Goal: Task Accomplishment & Management: Use online tool/utility

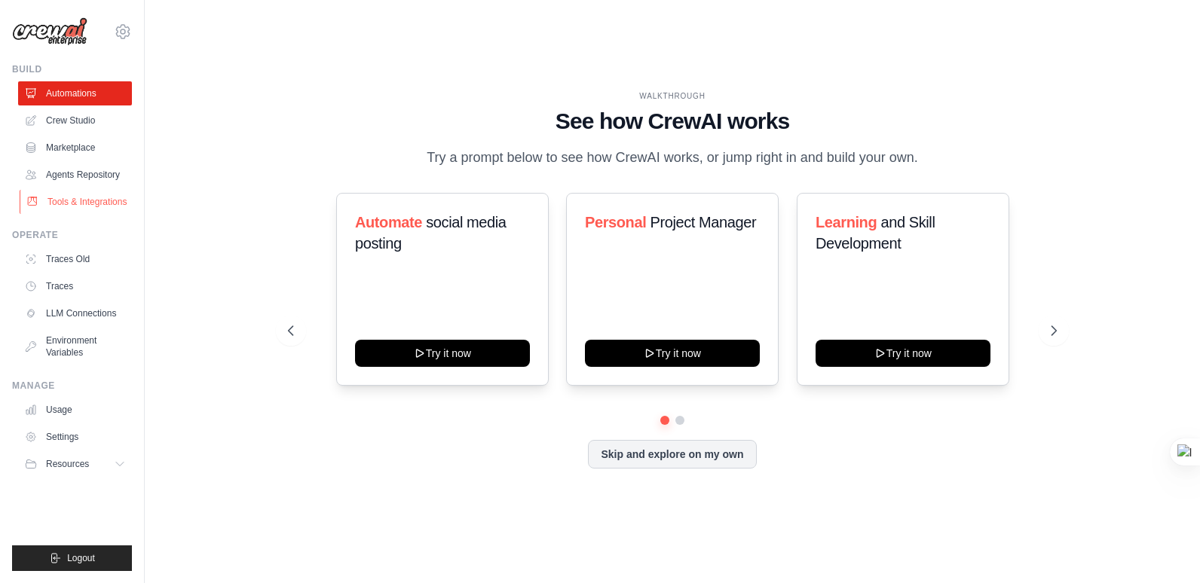
click at [81, 200] on link "Tools & Integrations" at bounding box center [77, 202] width 114 height 24
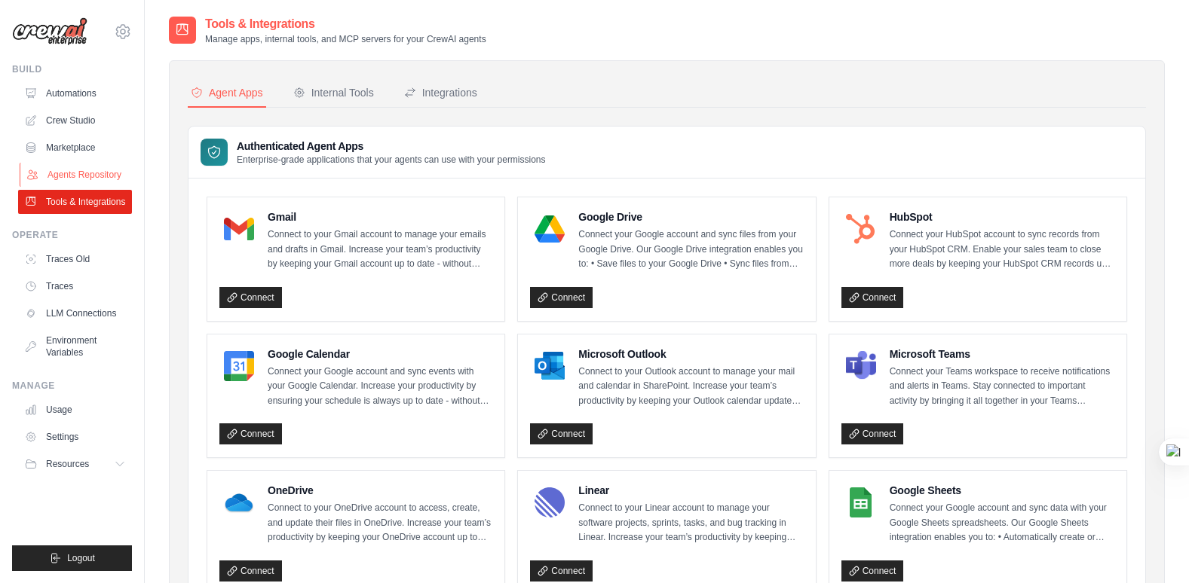
click at [49, 171] on link "Agents Repository" at bounding box center [77, 175] width 114 height 24
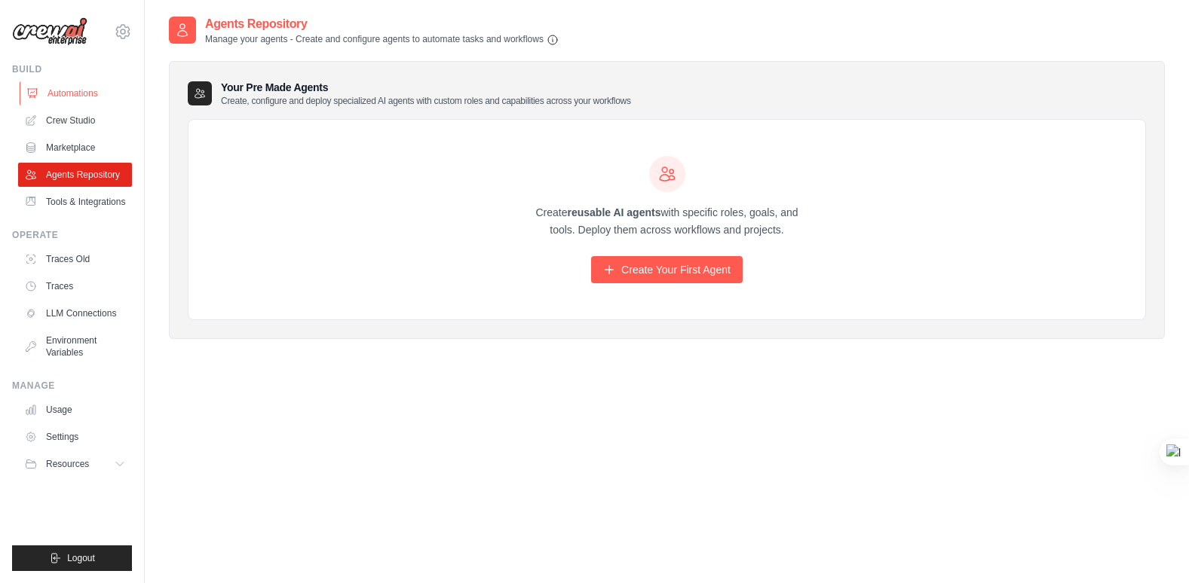
click at [60, 92] on link "Automations" at bounding box center [77, 93] width 114 height 24
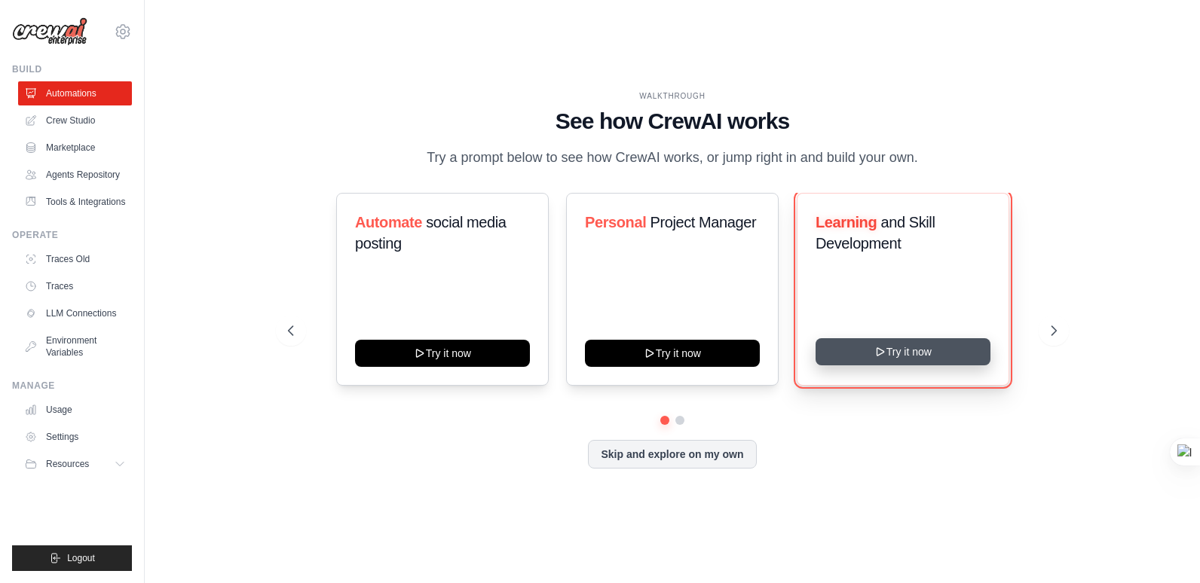
click at [885, 347] on icon at bounding box center [880, 352] width 12 height 12
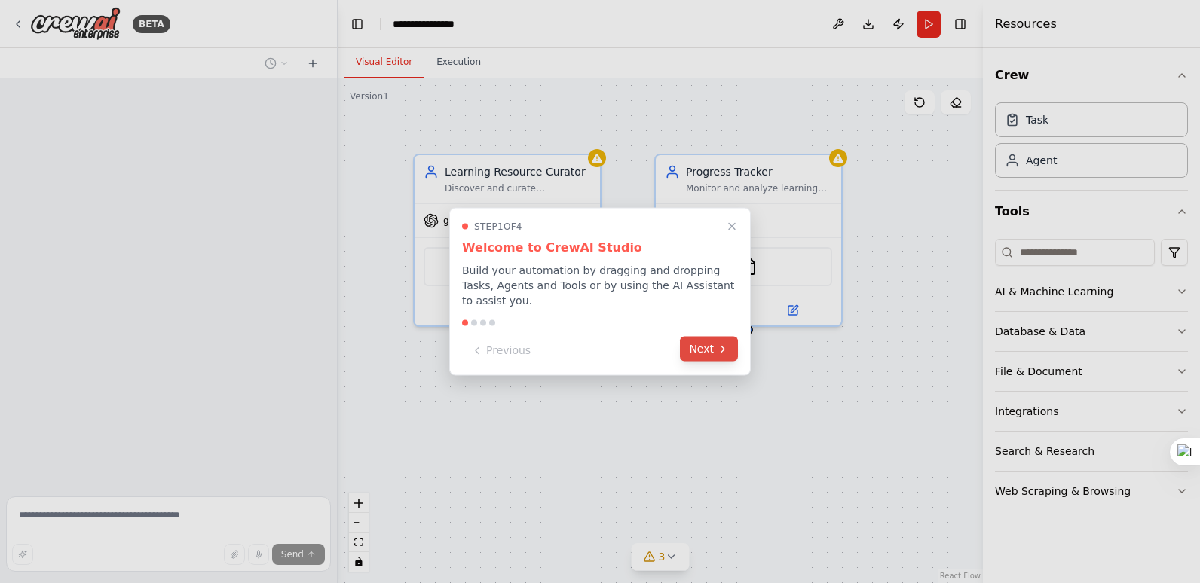
click at [711, 343] on button "Next" at bounding box center [709, 349] width 58 height 25
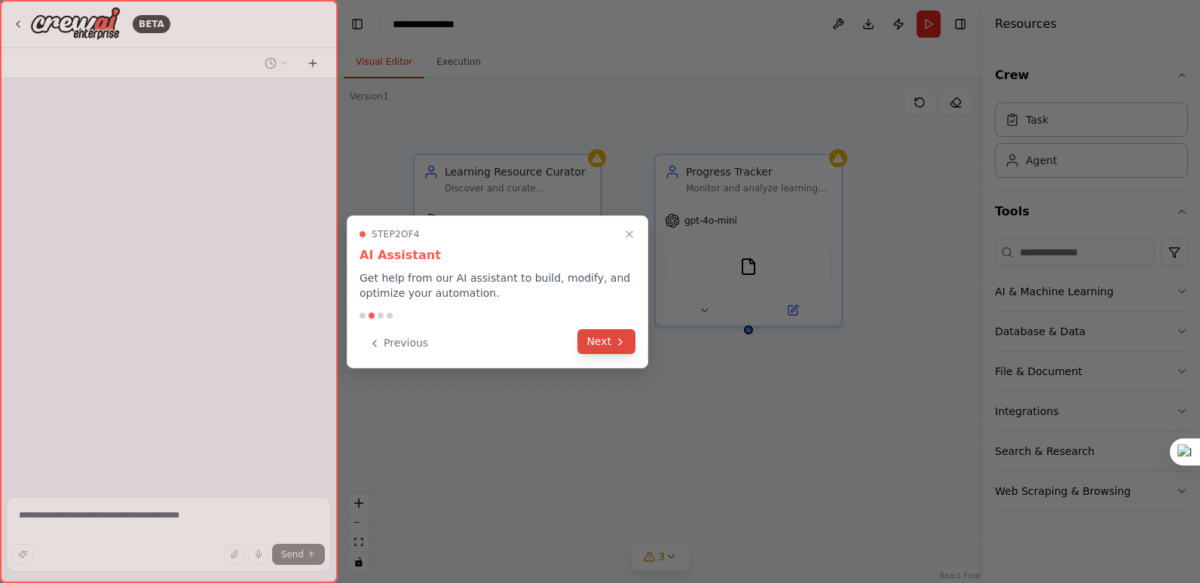
click at [610, 340] on button "Next" at bounding box center [606, 341] width 58 height 25
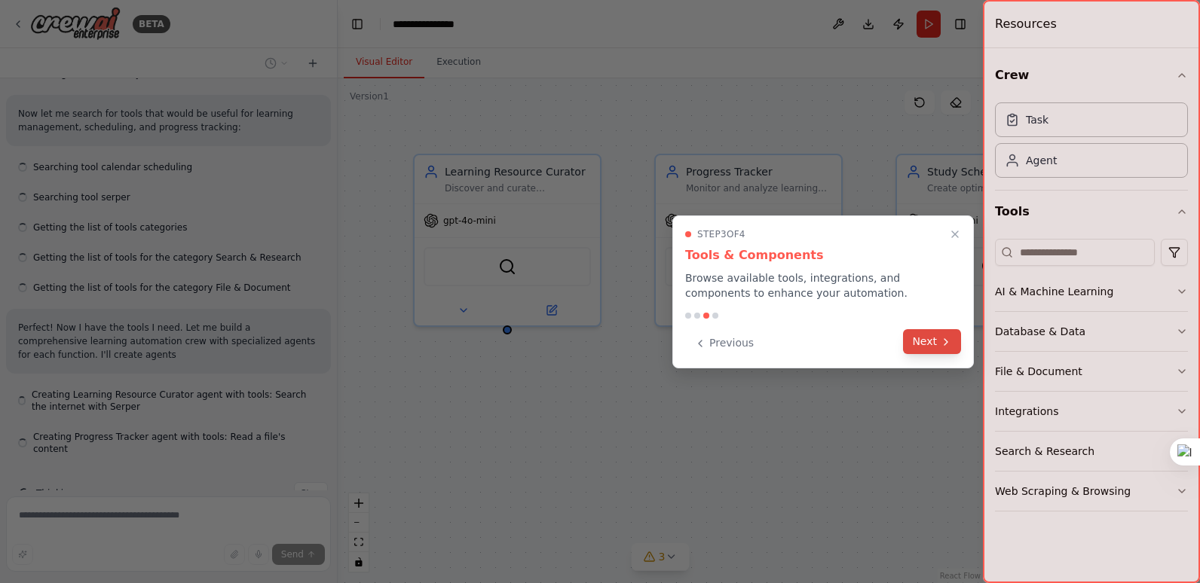
scroll to position [856, 0]
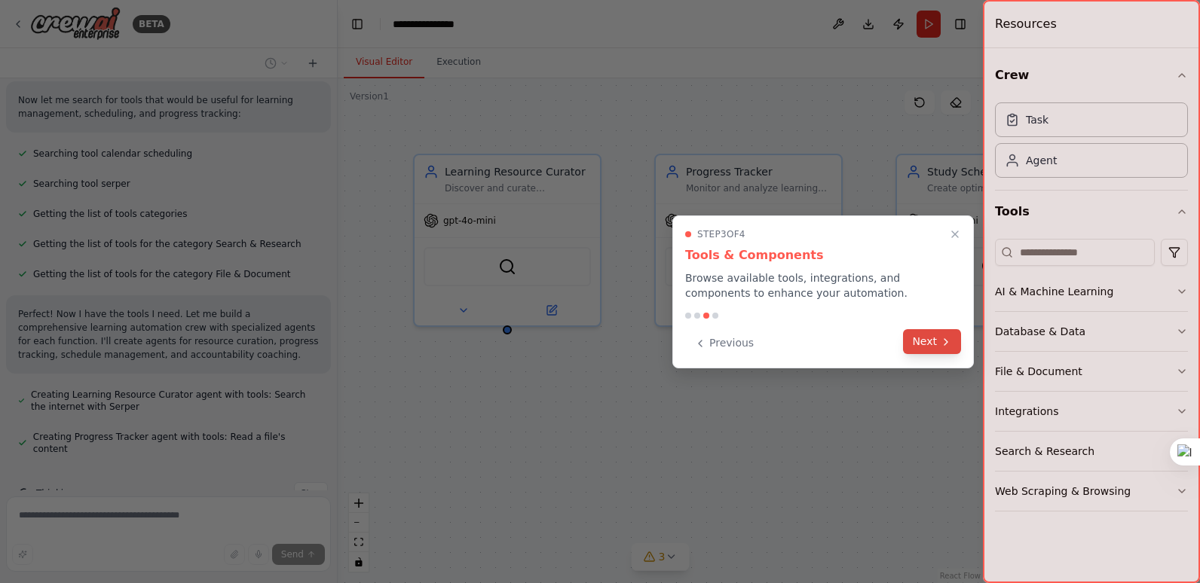
click at [938, 342] on button "Next" at bounding box center [932, 341] width 58 height 25
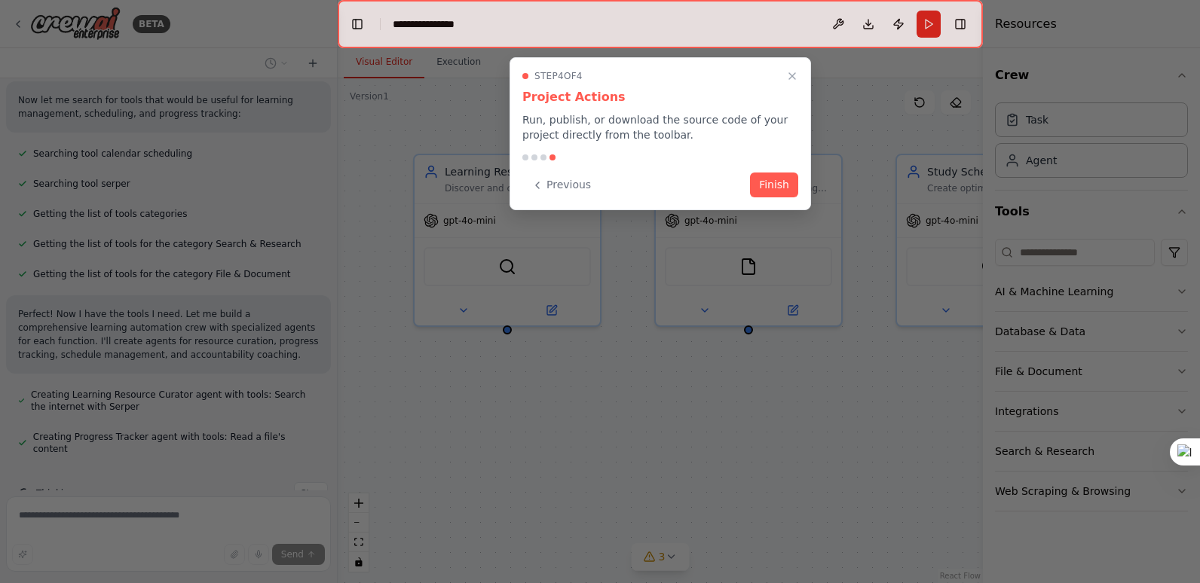
scroll to position [936, 0]
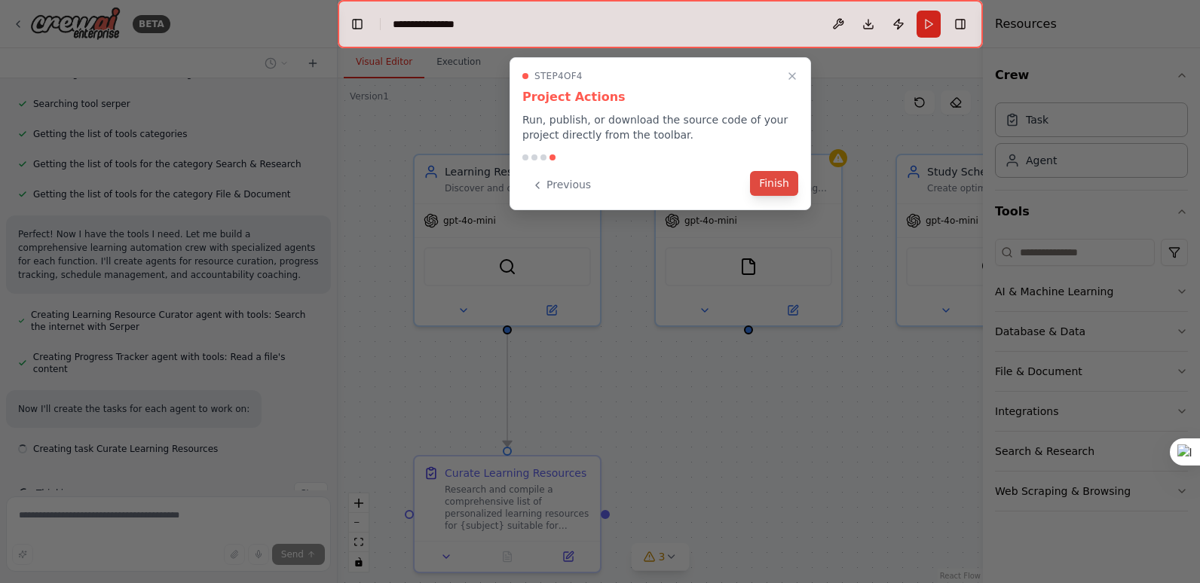
click at [768, 185] on button "Finish" at bounding box center [774, 183] width 48 height 25
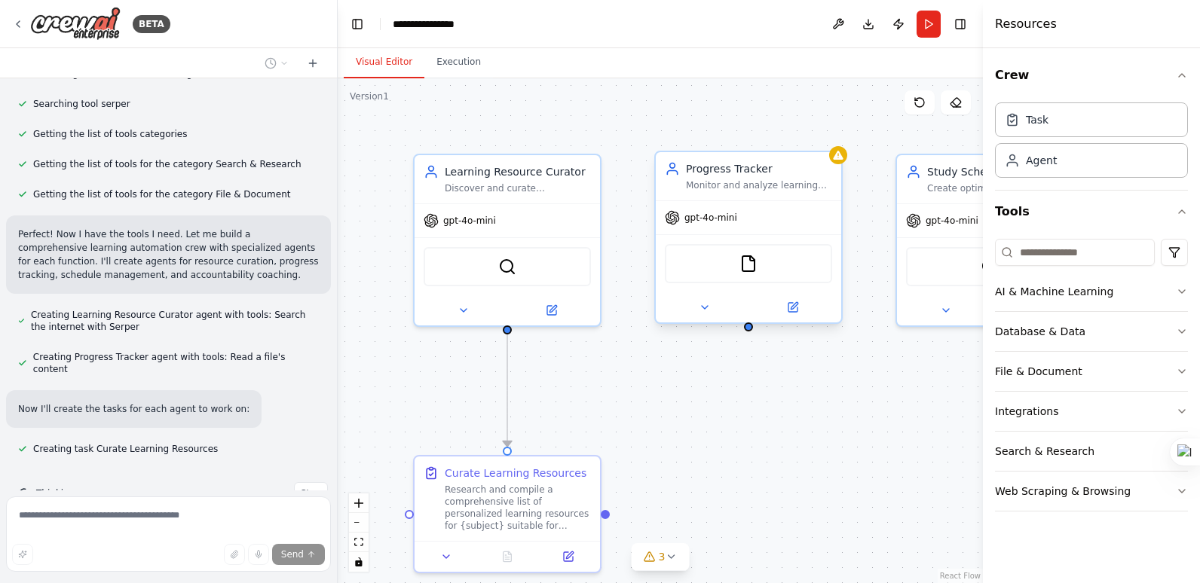
scroll to position [966, 0]
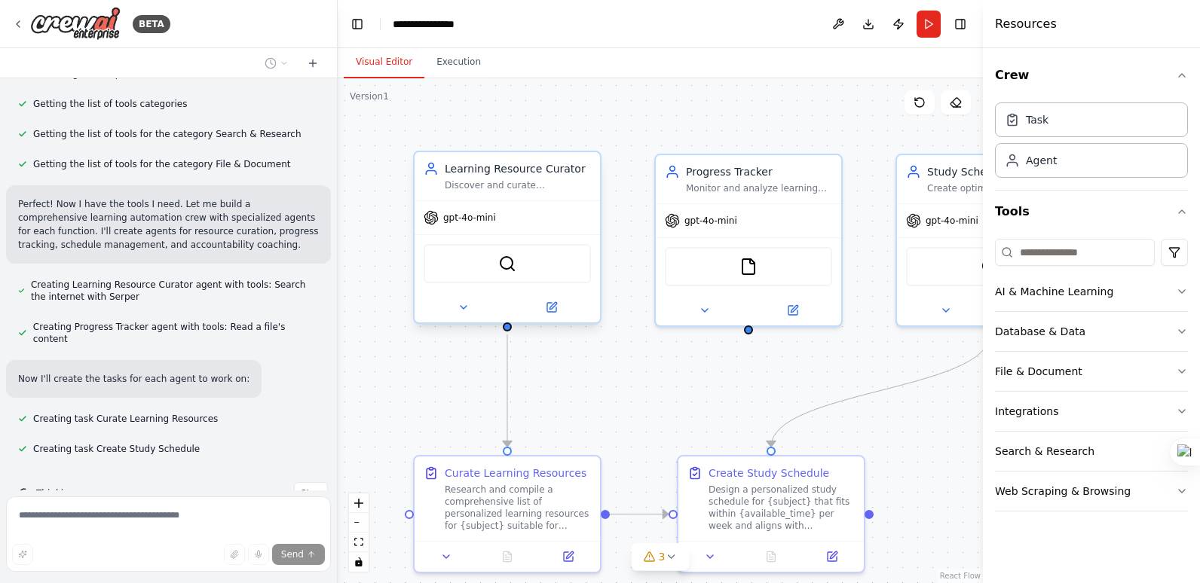
click at [471, 220] on span "gpt-4o-mini" at bounding box center [469, 218] width 53 height 12
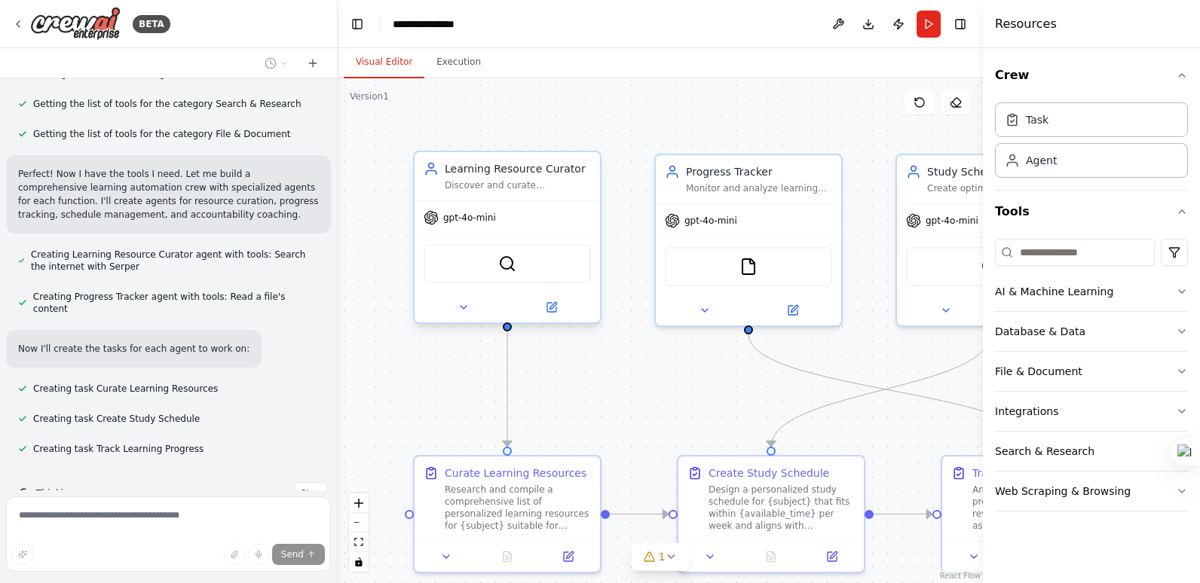
scroll to position [1026, 0]
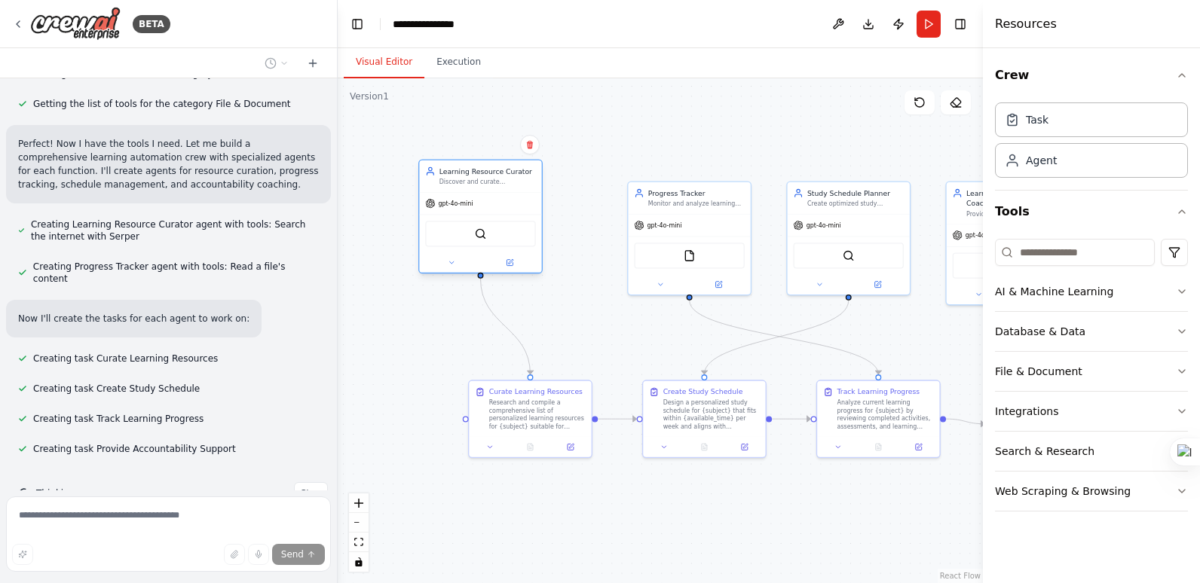
drag, startPoint x: 565, startPoint y: 237, endPoint x: 512, endPoint y: 213, distance: 59.0
click at [512, 213] on div "gpt-4o-mini SerperDevTool" at bounding box center [480, 232] width 122 height 81
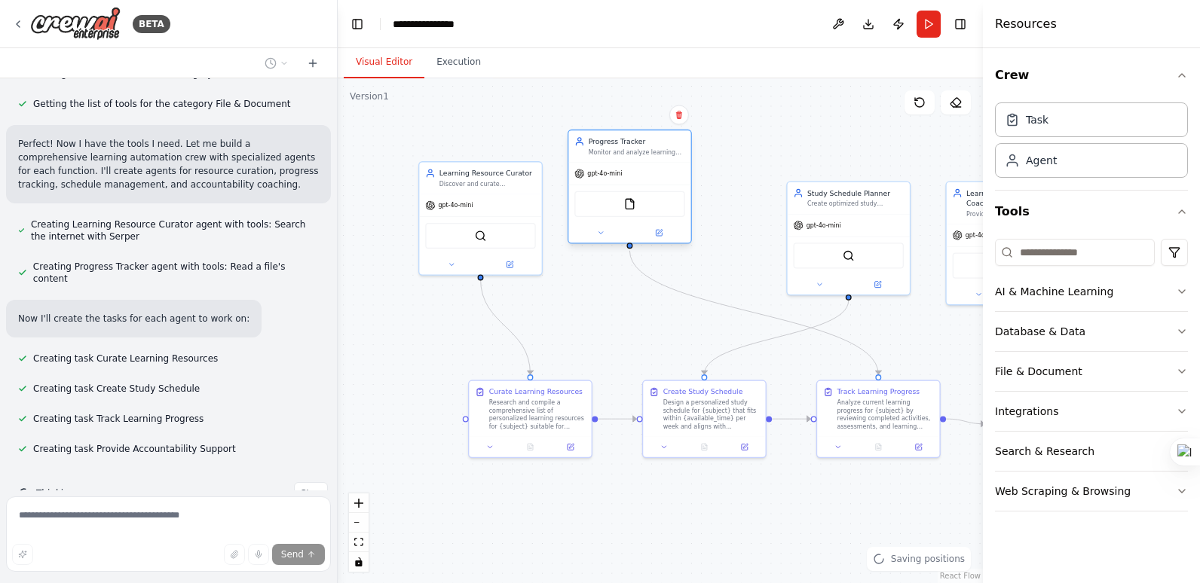
drag, startPoint x: 682, startPoint y: 242, endPoint x: 620, endPoint y: 195, distance: 77.5
click at [620, 195] on div "FileReadTool" at bounding box center [629, 204] width 110 height 26
click at [460, 66] on button "Execution" at bounding box center [458, 63] width 69 height 32
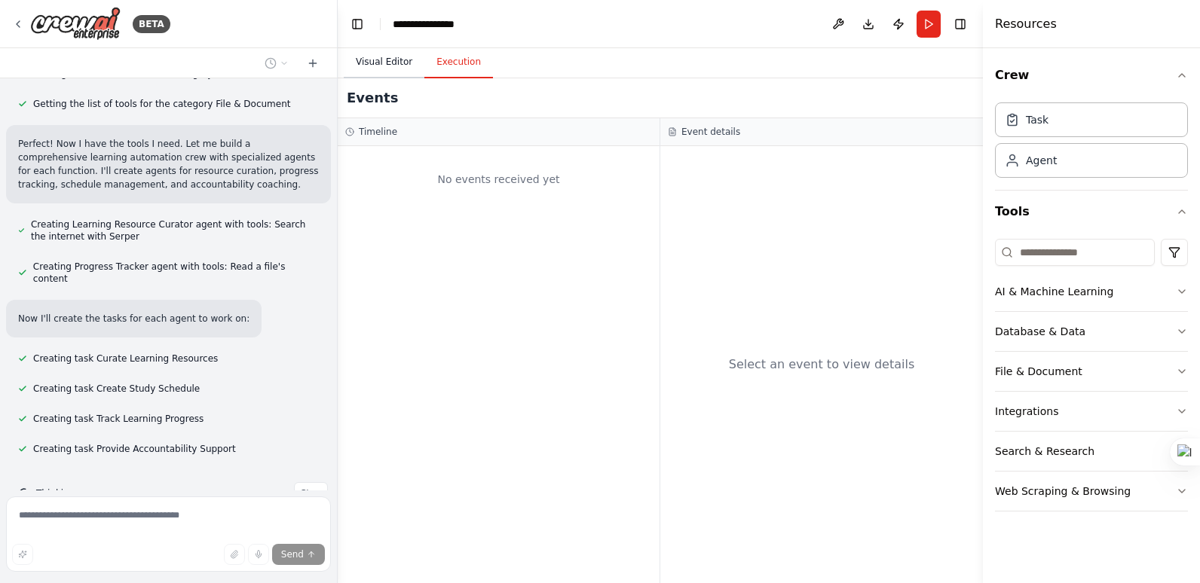
click at [378, 54] on button "Visual Editor" at bounding box center [384, 63] width 81 height 32
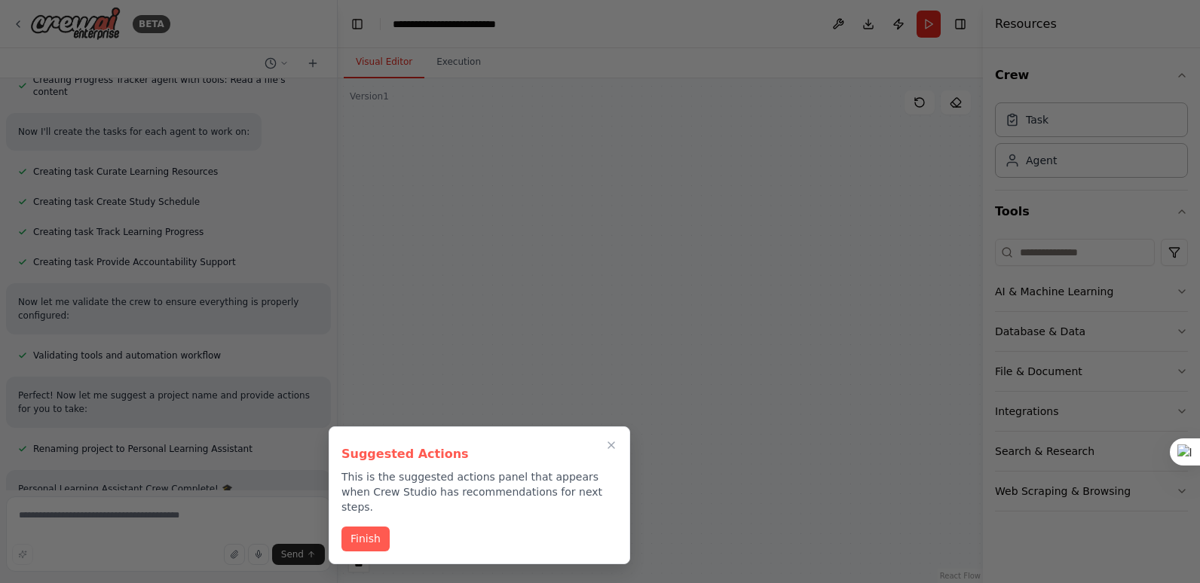
scroll to position [1925, 0]
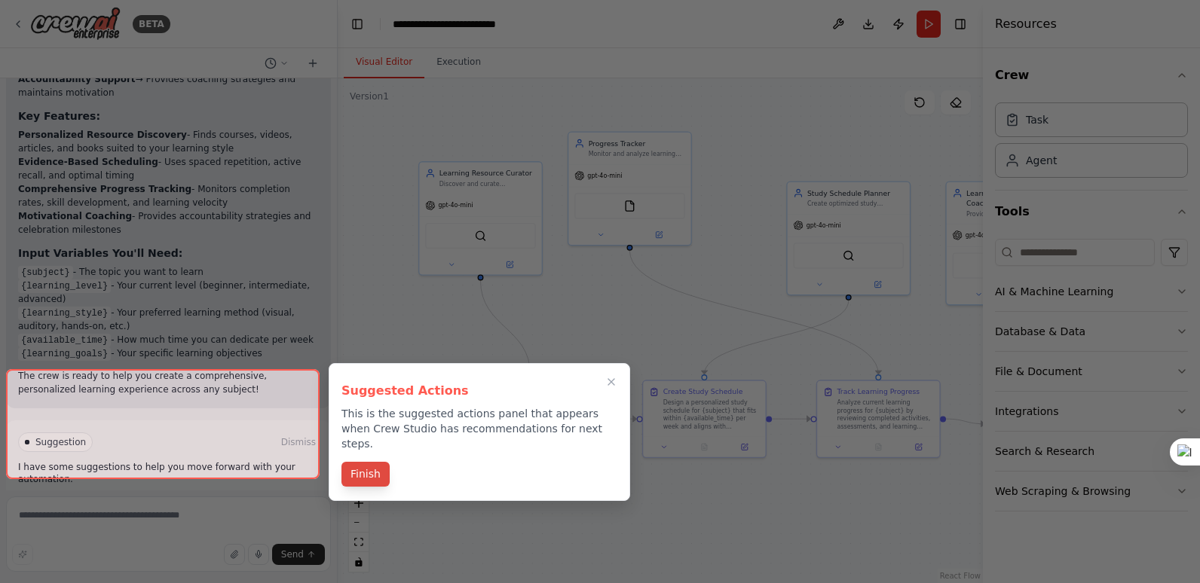
click at [366, 462] on button "Finish" at bounding box center [365, 474] width 48 height 25
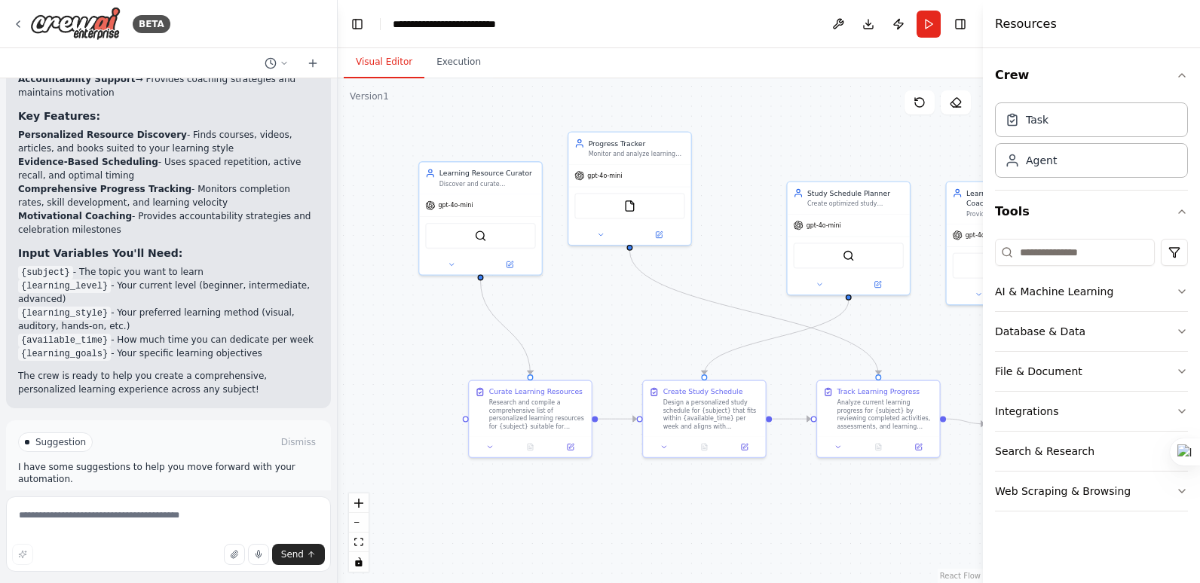
click at [188, 500] on span "Run Automation" at bounding box center [175, 506] width 73 height 12
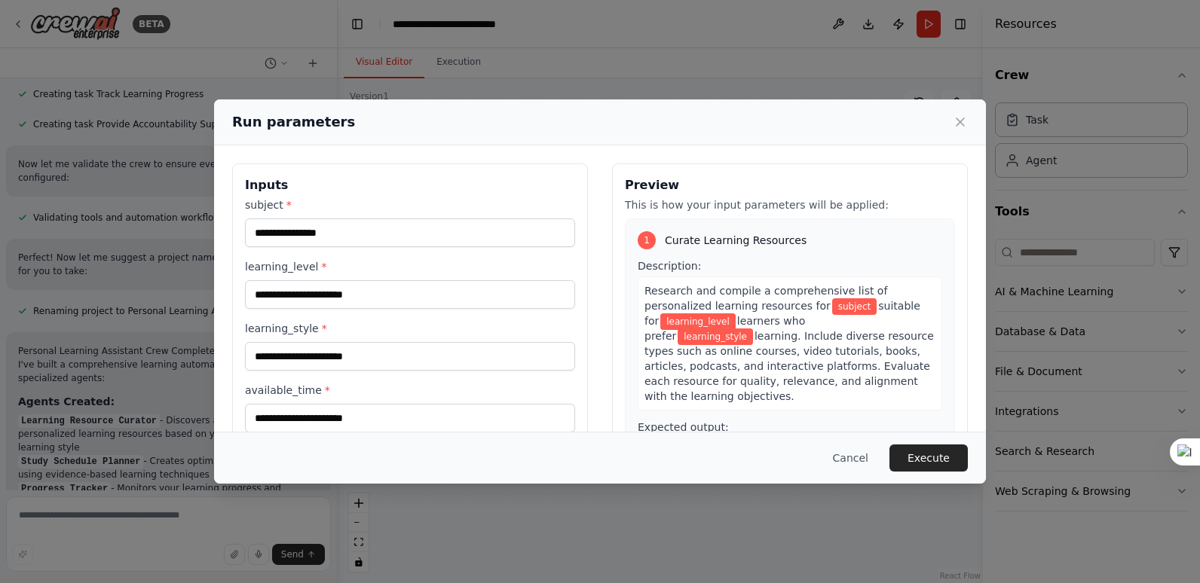
scroll to position [1351, 0]
click at [840, 452] on button "Cancel" at bounding box center [851, 458] width 60 height 27
